Goal: Find specific page/section: Find specific page/section

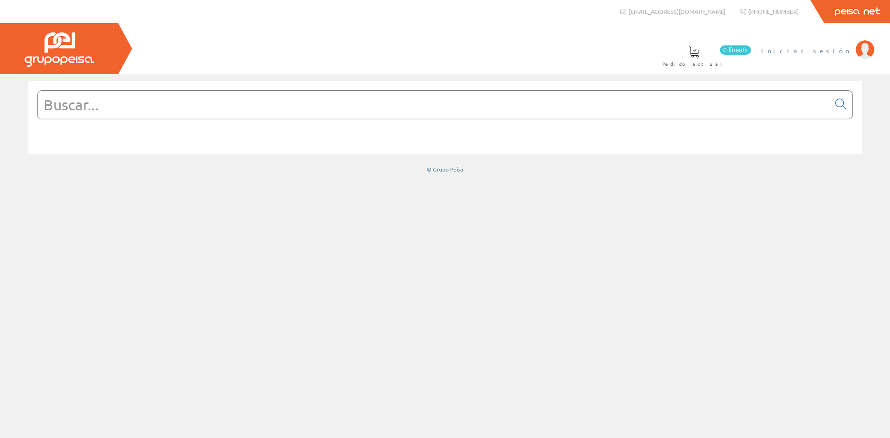
click at [834, 59] on li "Iniciar sesión" at bounding box center [817, 56] width 117 height 36
click at [828, 50] on span "Iniciar sesión" at bounding box center [806, 50] width 90 height 9
click at [839, 49] on span "[PERSON_NAME]" at bounding box center [808, 50] width 85 height 9
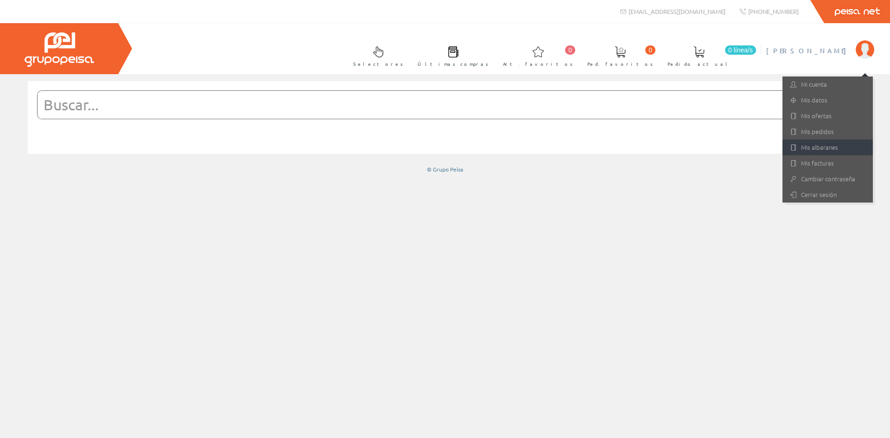
click at [825, 150] on link "Mis albaranes" at bounding box center [827, 147] width 90 height 16
